Goal: Information Seeking & Learning: Learn about a topic

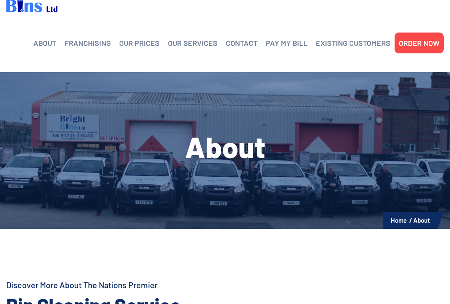
scroll to position [3, 0]
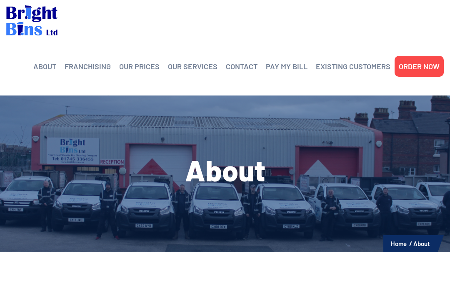
click at [138, 67] on link "OUR PRICES" at bounding box center [139, 66] width 40 height 12
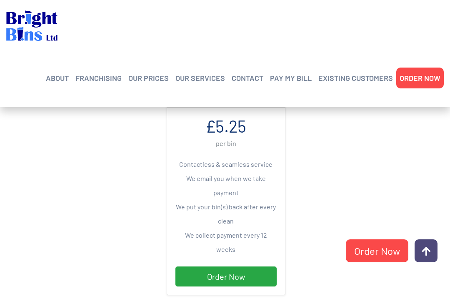
scroll to position [301, 0]
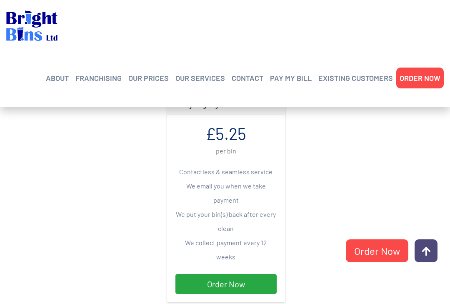
click at [366, 150] on div "Paying By Direct Debit £5.25 per bin Contactless & seamless service We email yo…" at bounding box center [291, 202] width 262 height 220
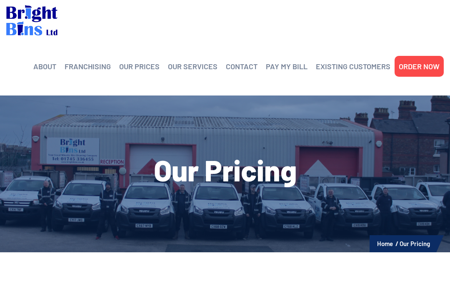
scroll to position [4, 0]
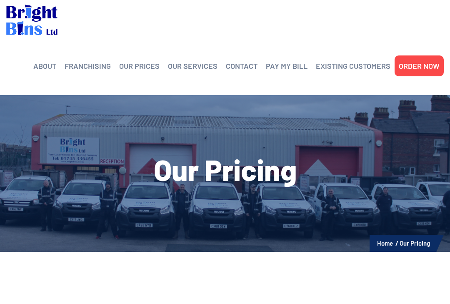
click at [95, 95] on link "Frequently Asked Questions" at bounding box center [85, 95] width 79 height 0
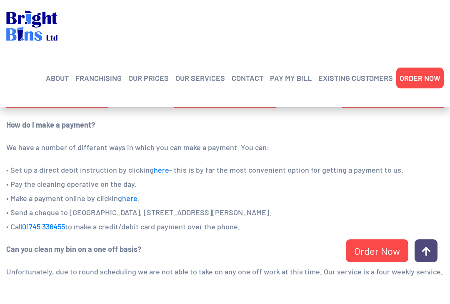
scroll to position [663, 0]
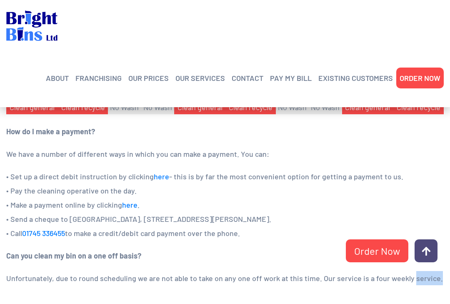
scroll to position [652, 0]
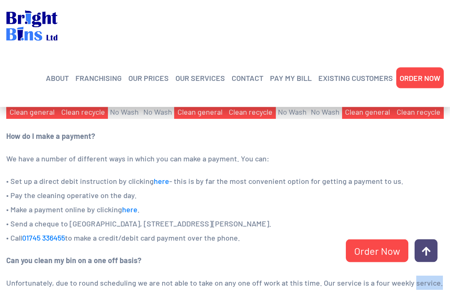
click at [0, 90] on div "ABOUT Helping the Environment Franchising Bright Bins Frequently Asked Question…" at bounding box center [225, 53] width 450 height 107
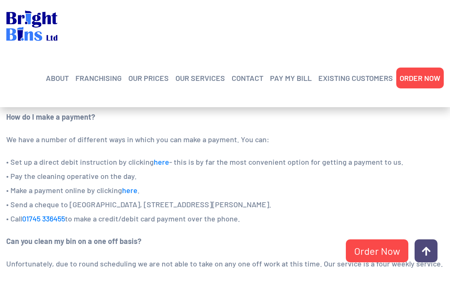
scroll to position [673, 0]
